Goal: Transaction & Acquisition: Purchase product/service

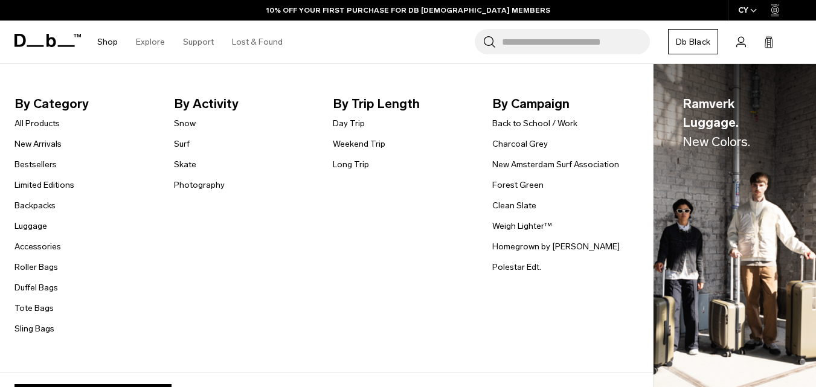
drag, startPoint x: 187, startPoint y: 125, endPoint x: 375, endPoint y: 175, distance: 194.4
click at [188, 125] on link "Snow" at bounding box center [185, 123] width 22 height 13
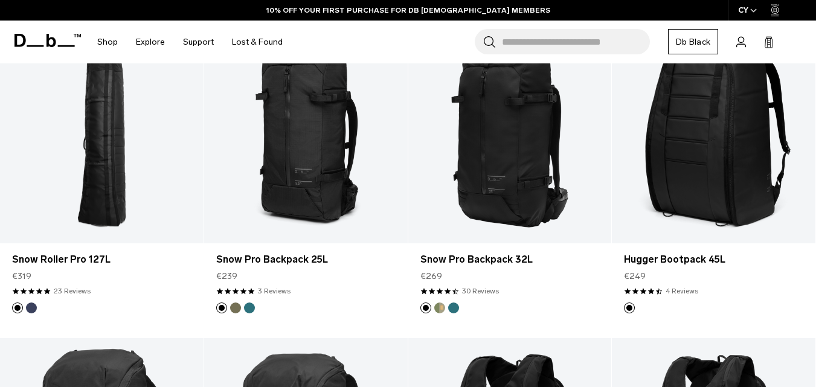
scroll to position [302, 0]
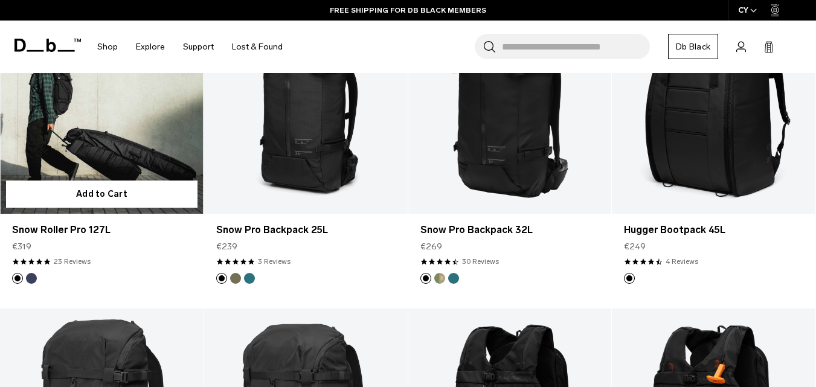
click at [29, 279] on button "Blue Hour" at bounding box center [31, 278] width 11 height 11
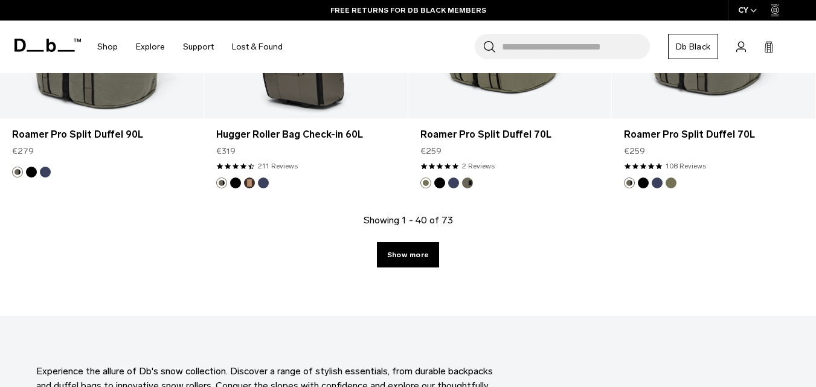
scroll to position [3505, 0]
